Goal: Information Seeking & Learning: Learn about a topic

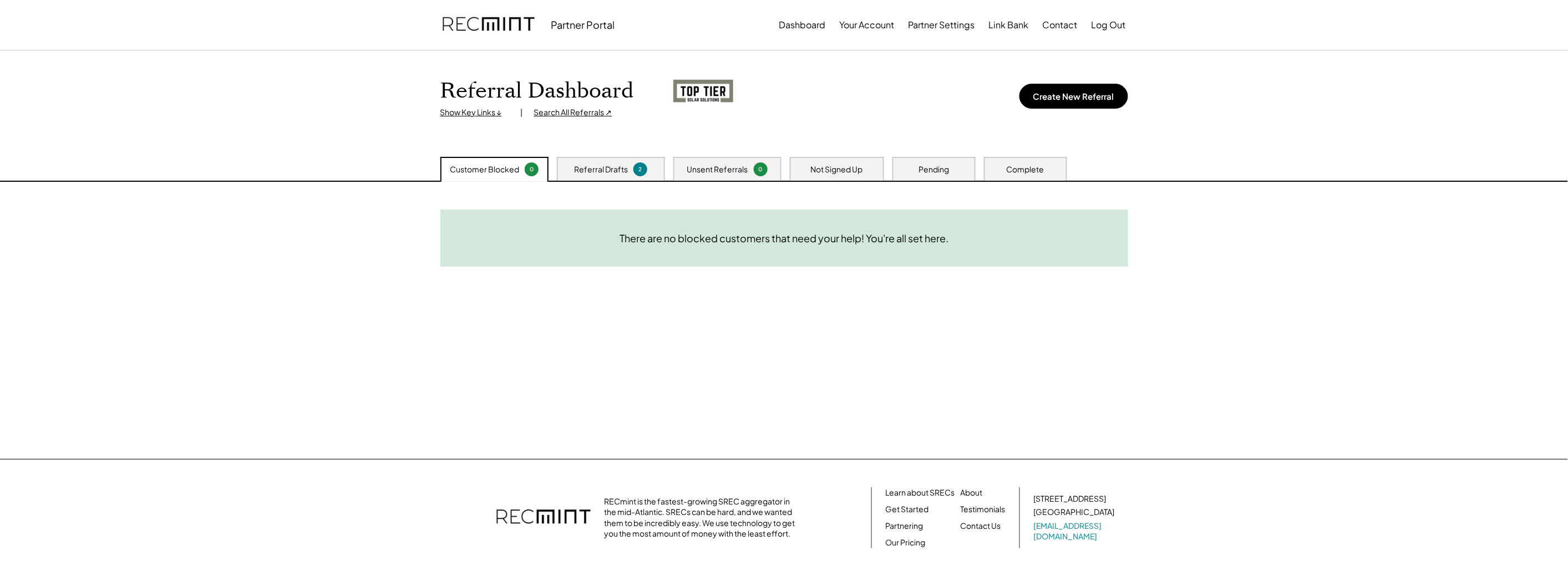
click at [26, 29] on div "Partner Portal Dashboard Your Account Partner Settings Link Bank Contact Log Out" at bounding box center [784, 25] width 1568 height 51
click at [488, 17] on img at bounding box center [489, 24] width 92 height 37
click at [813, 23] on button "Dashboard" at bounding box center [803, 24] width 47 height 22
click at [897, 539] on link "Our Pricing" at bounding box center [906, 543] width 40 height 11
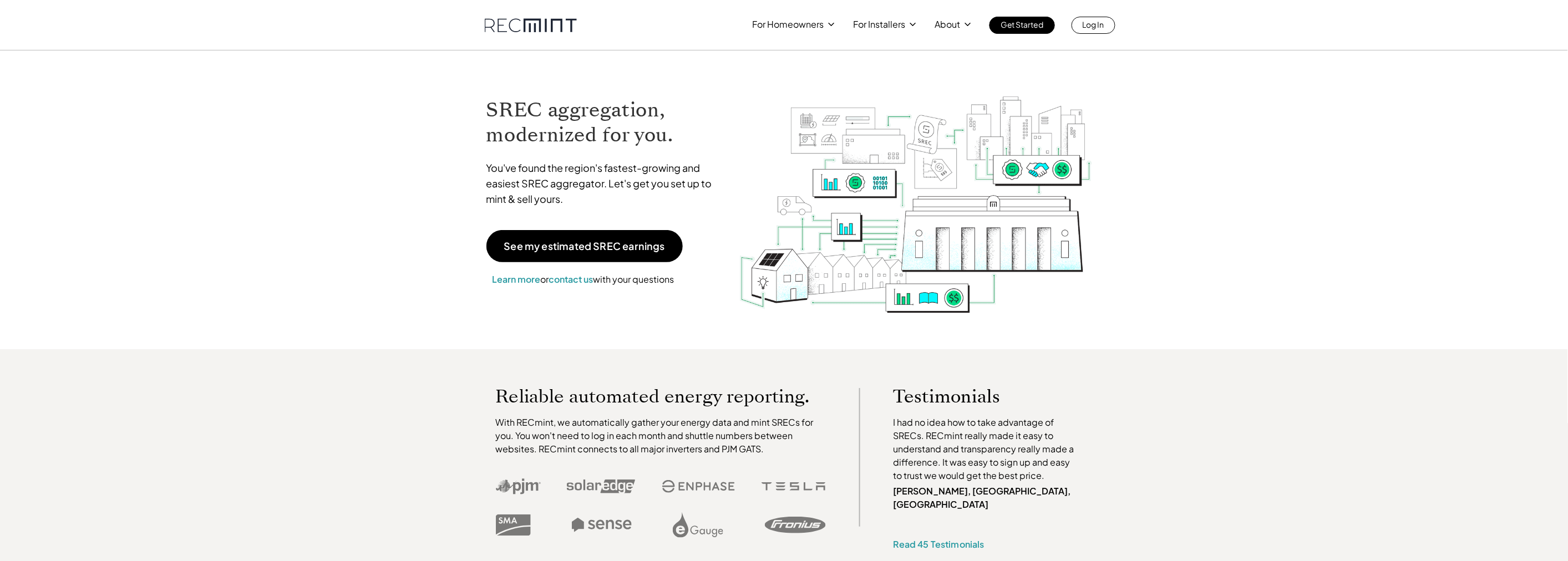
click at [54, 13] on div "For Homeowners For Installers About Get Started Log In" at bounding box center [784, 16] width 1568 height 34
click at [777, 50] on p "Estimate my earnings" at bounding box center [794, 52] width 85 height 11
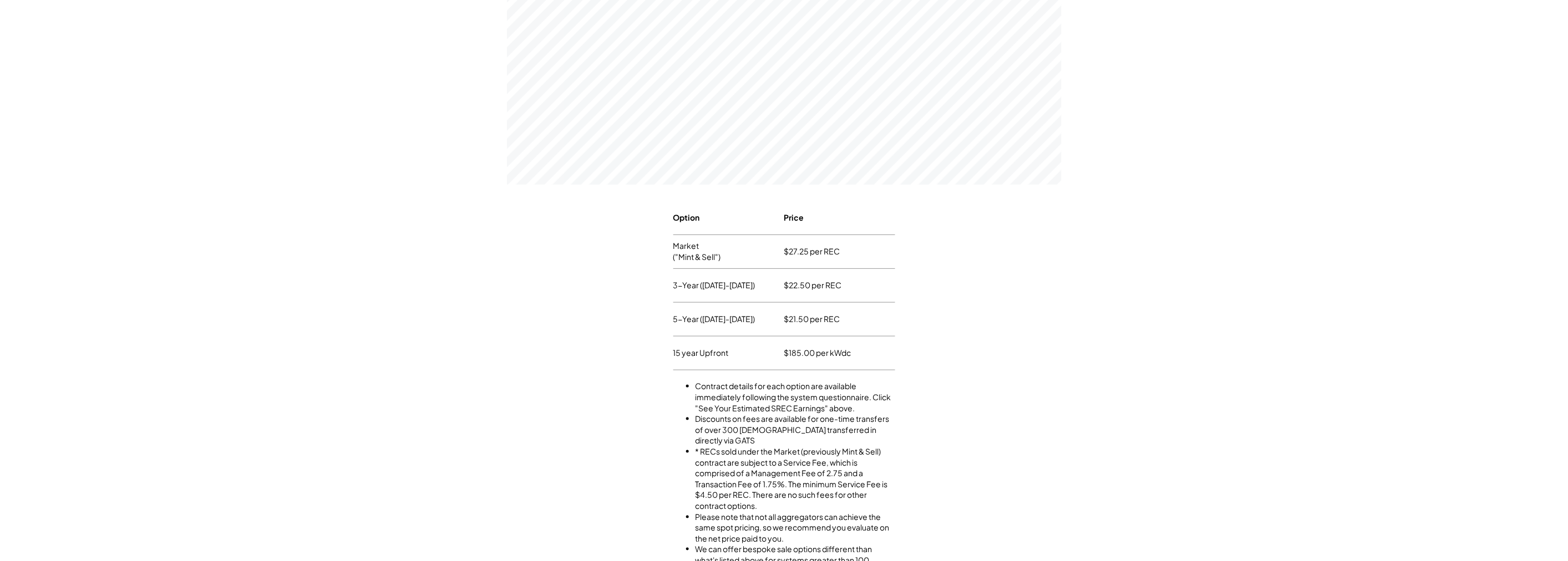
scroll to position [328, 0]
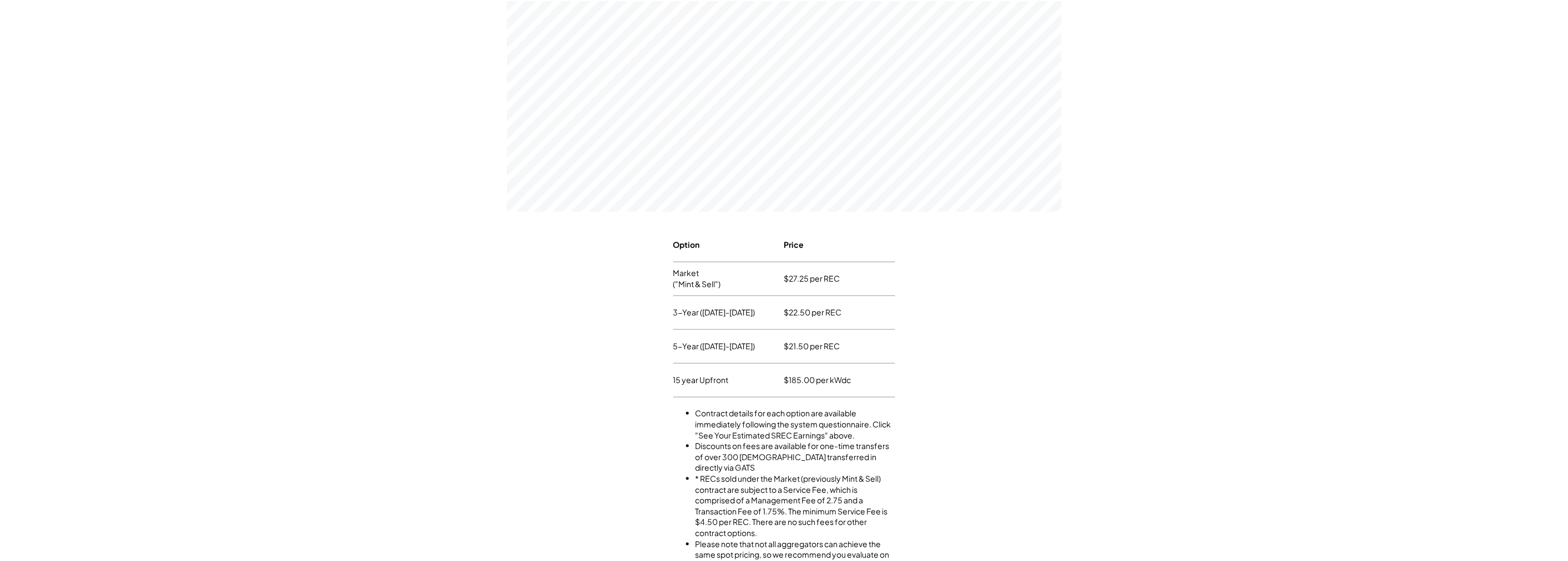
click at [507, 281] on div "Option Price Market ("Mint & Sell") $27.25 per REC 3-Year (2025-2027) $22.50 pe…" at bounding box center [784, 555] width 1546 height 653
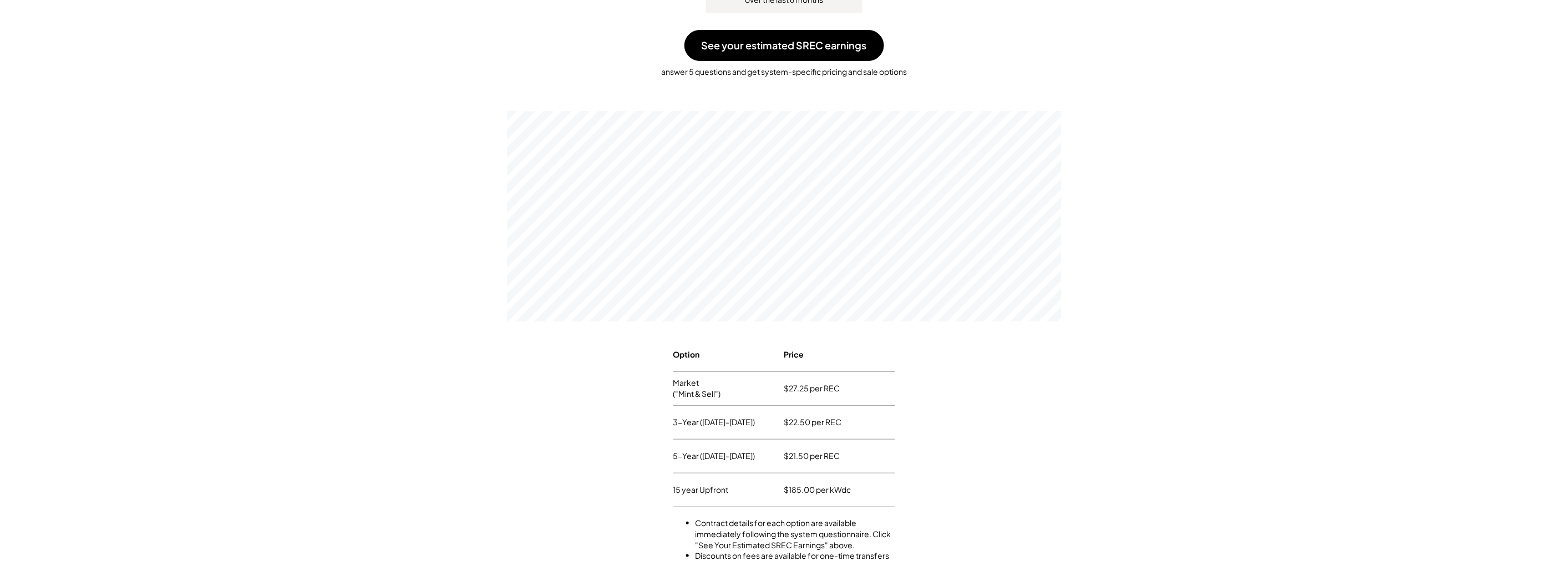
scroll to position [81, 0]
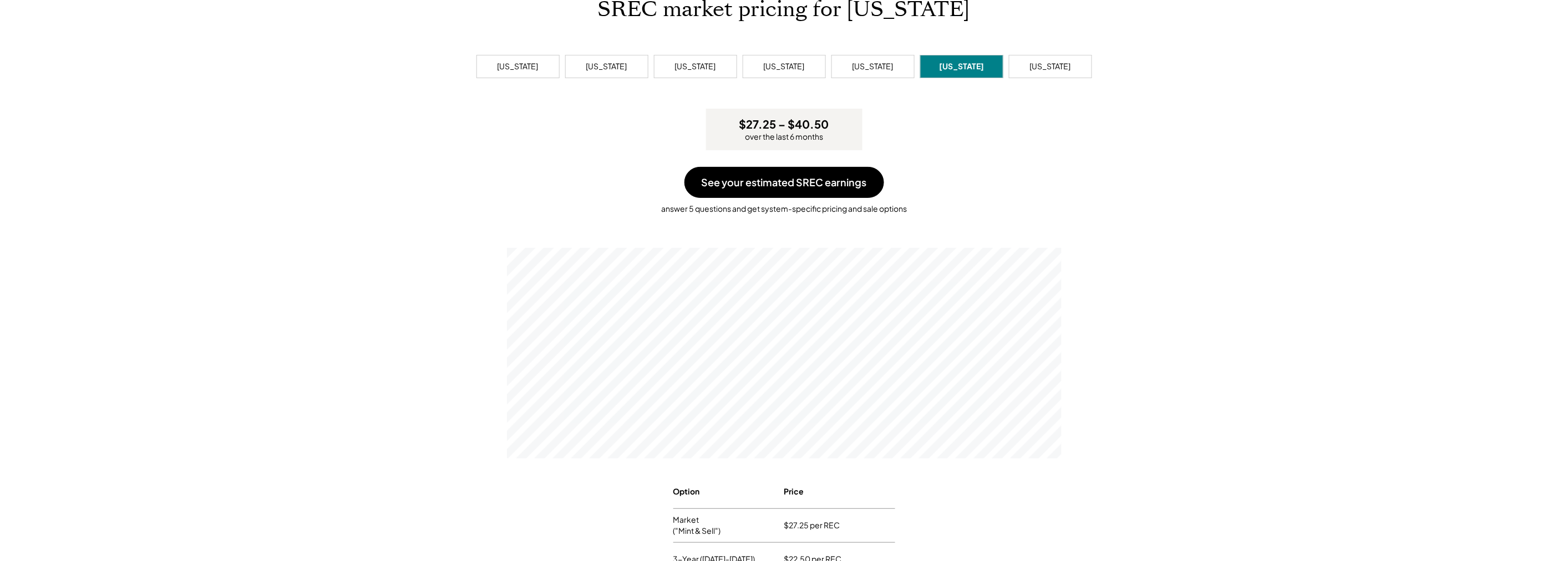
click at [955, 167] on div "See your estimated SREC earnings answer 5 questions and get system-specific pri…" at bounding box center [784, 191] width 1546 height 48
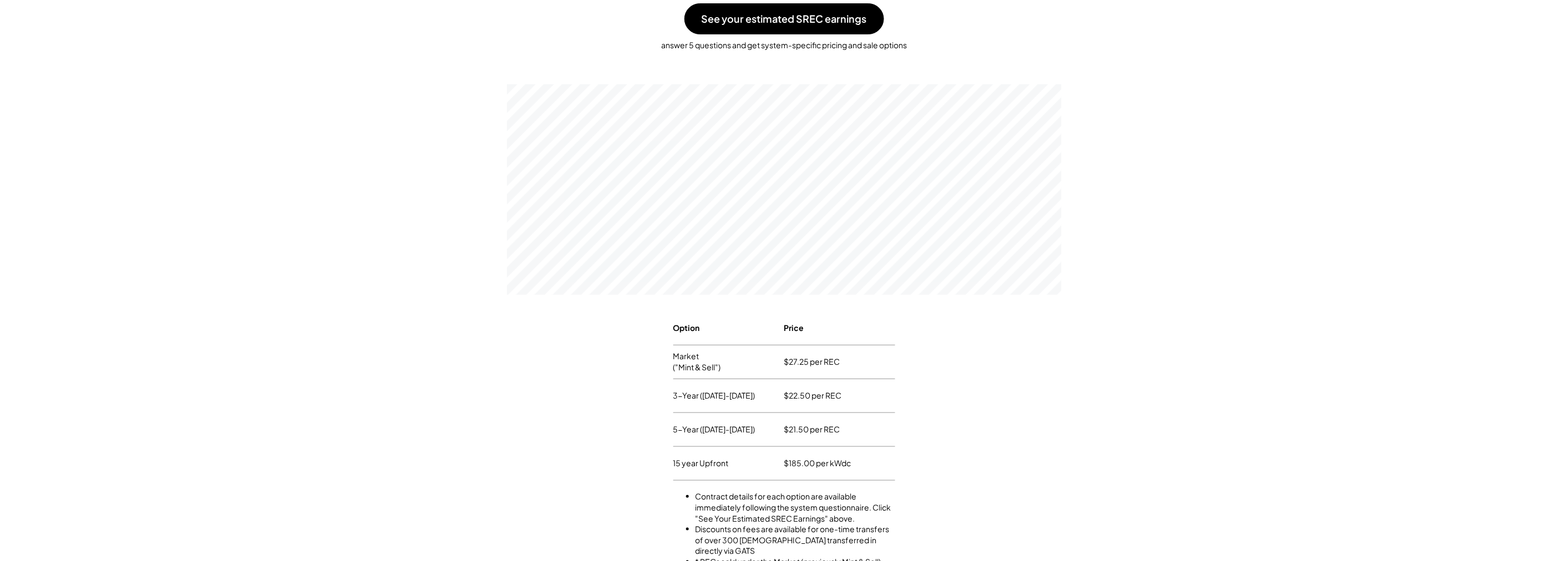
scroll to position [411, 0]
